Goal: Task Accomplishment & Management: Manage account settings

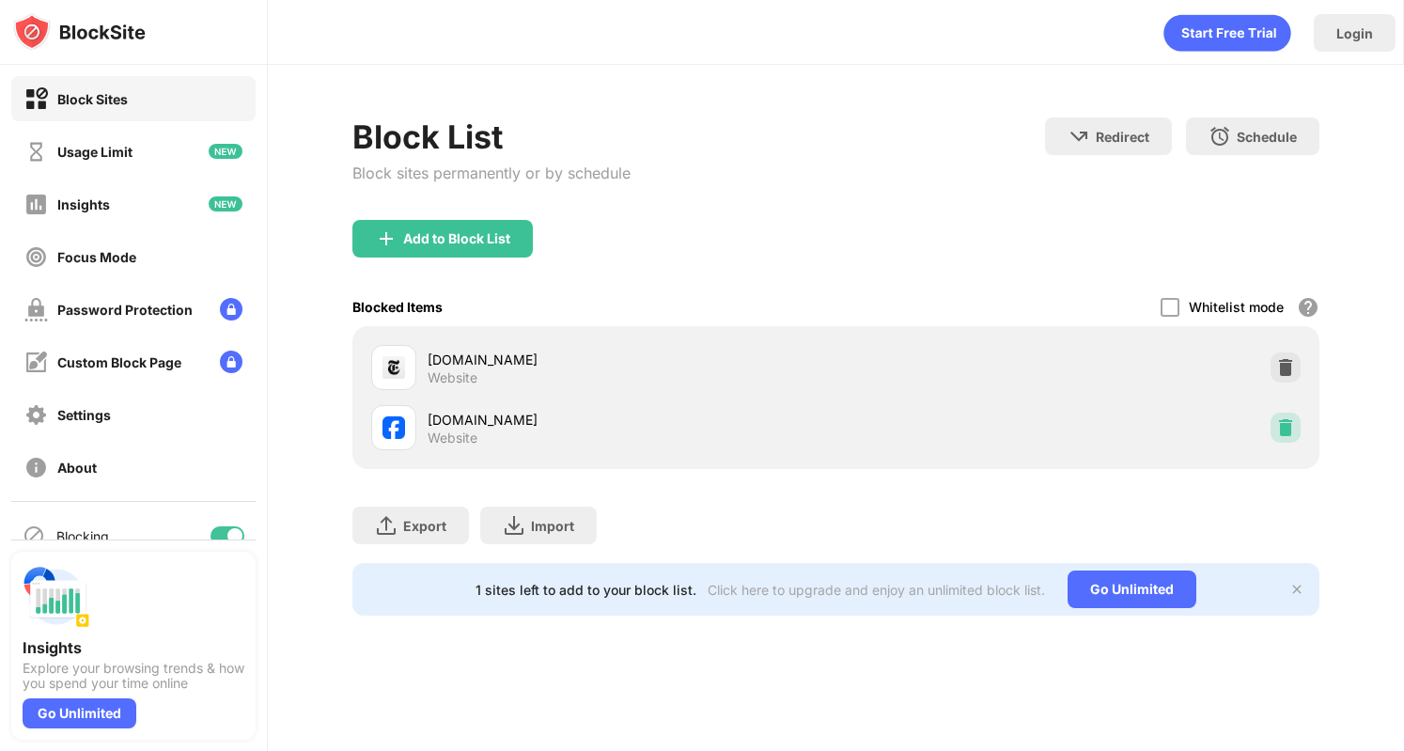
click at [1293, 421] on img at bounding box center [1285, 427] width 19 height 19
